Goal: Check status

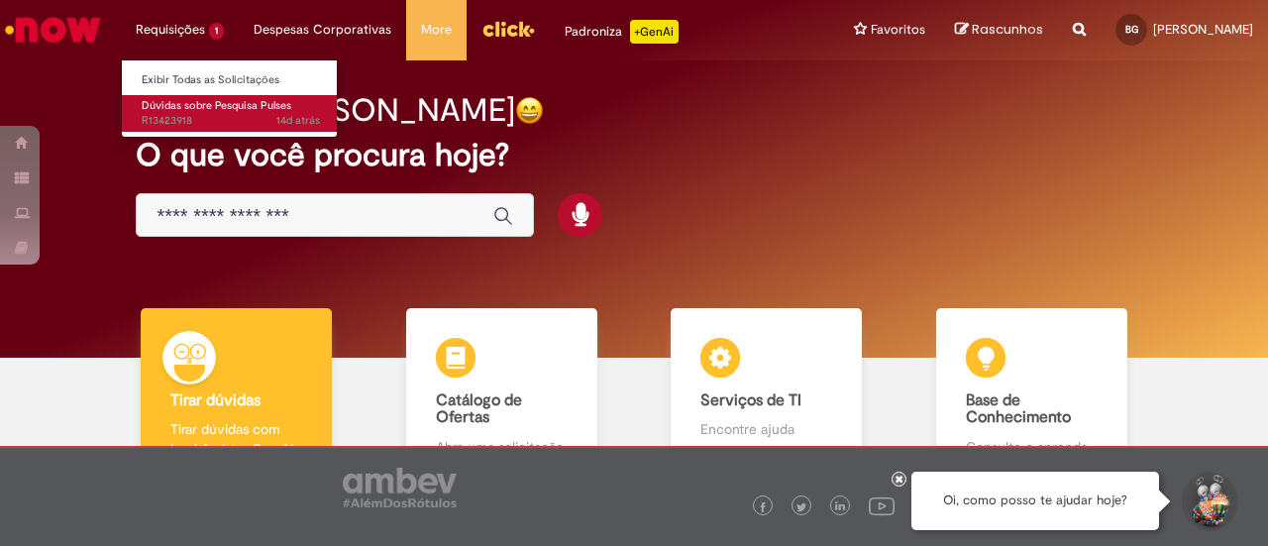
drag, startPoint x: 186, startPoint y: 114, endPoint x: 309, endPoint y: 98, distance: 123.9
click at [186, 114] on span "14d atrás 14 dias atrás R13423918" at bounding box center [231, 121] width 178 height 16
